Goal: Register for event/course

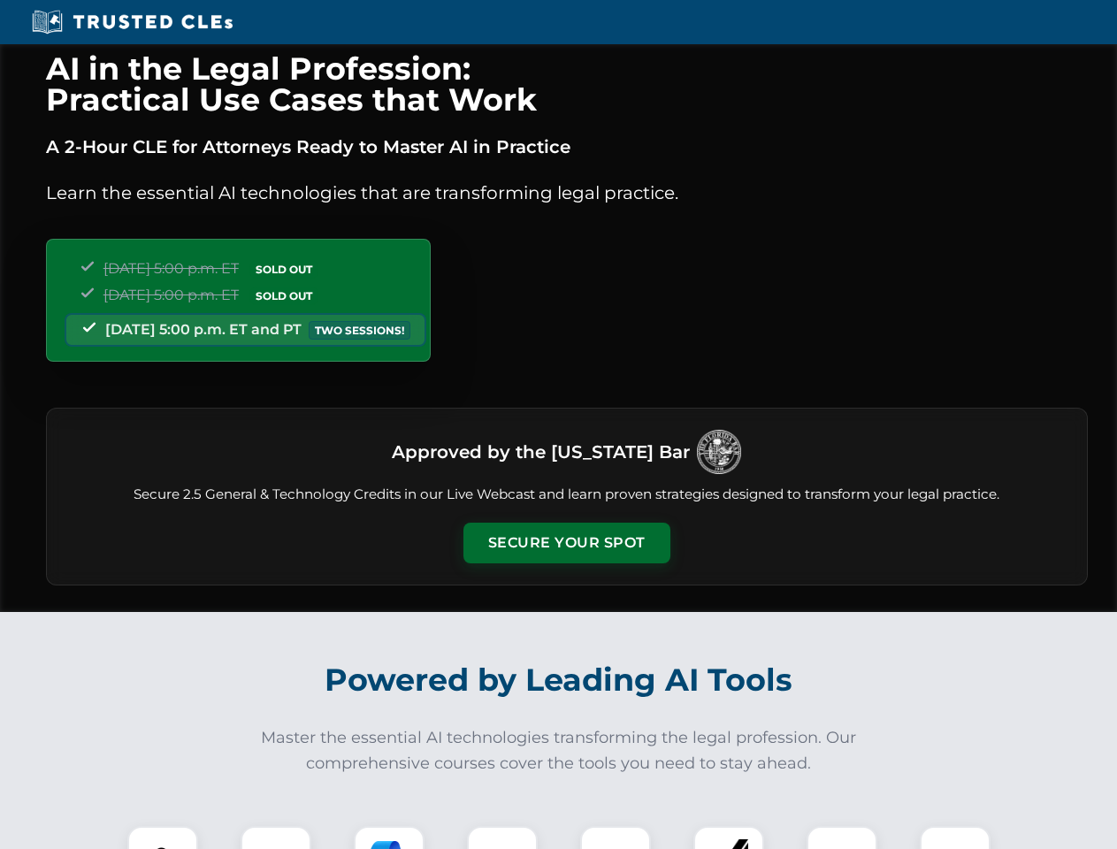
click at [566, 543] on button "Secure Your Spot" at bounding box center [567, 543] width 207 height 41
click at [163, 838] on img at bounding box center [162, 861] width 51 height 51
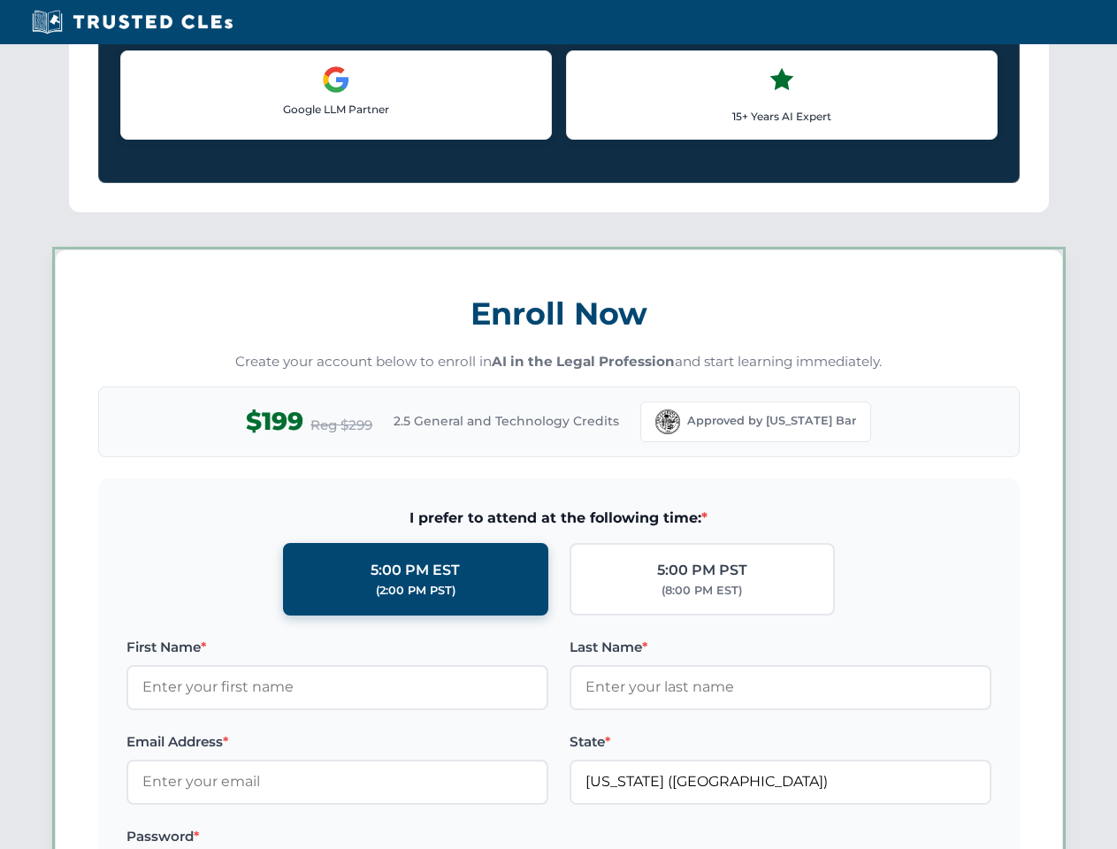
click at [389, 838] on label "Password *" at bounding box center [338, 836] width 422 height 21
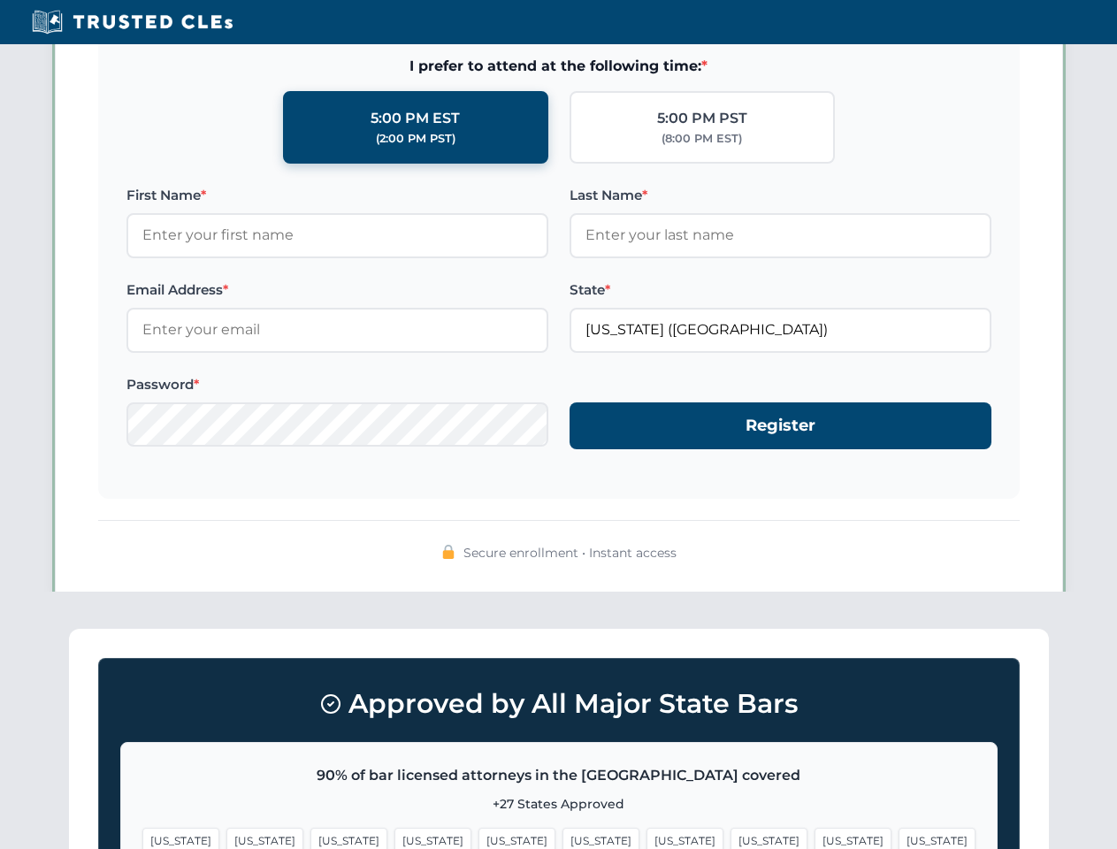
click at [815, 838] on span "[US_STATE]" at bounding box center [853, 841] width 77 height 26
